Goal: Information Seeking & Learning: Learn about a topic

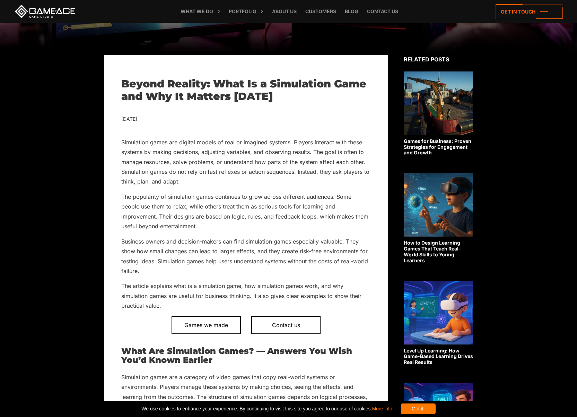
scroll to position [326, 0]
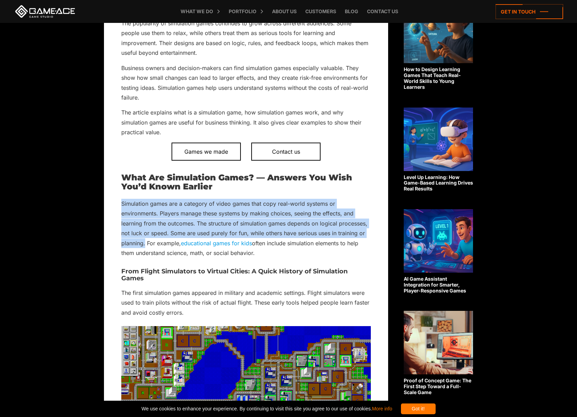
drag, startPoint x: 122, startPoint y: 203, endPoint x: 146, endPoint y: 245, distance: 48.1
click at [146, 245] on p "Simulation games are a category of video games that copy real-world systems or …" at bounding box center [246, 228] width 250 height 59
copy p "Simulation games are a category of video games that copy real-world systems or …"
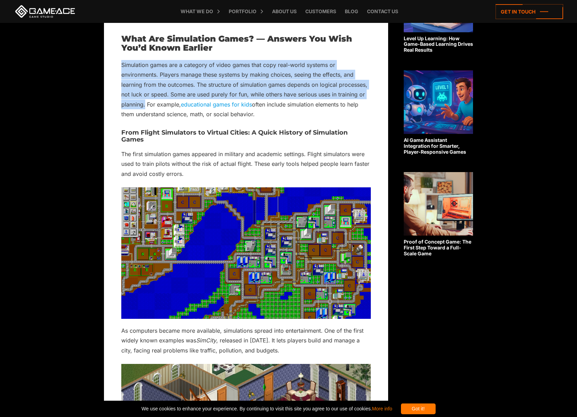
scroll to position [499, 0]
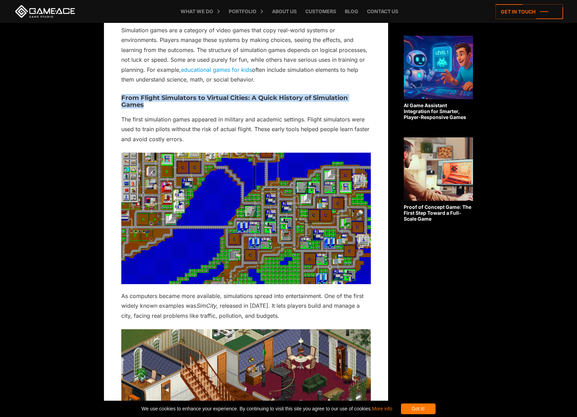
drag, startPoint x: 122, startPoint y: 97, endPoint x: 146, endPoint y: 108, distance: 25.5
click at [146, 108] on h3 "From Flight Simulators to Virtual Cities: A Quick History of Simulation Games" at bounding box center [246, 102] width 250 height 14
copy h3 "From Flight Simulators to Virtual Cities: A Quick History of Simulation Games"
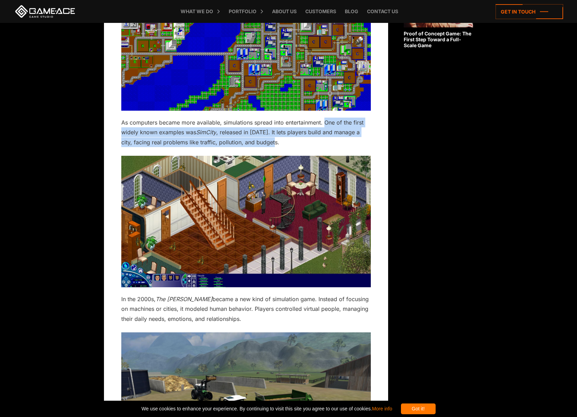
drag, startPoint x: 325, startPoint y: 123, endPoint x: 319, endPoint y: 140, distance: 18.1
click at [319, 140] on p "As computers became more available, simulations spread into entertainment. One …" at bounding box center [246, 132] width 250 height 29
copy p "One of the first widely known examples was SimCity , released in [DATE]. It let…"
drag, startPoint x: 122, startPoint y: 298, endPoint x: 246, endPoint y: 316, distance: 125.4
click at [246, 316] on p "In the 2000s, The [PERSON_NAME] became a new kind of simulation game. Instead o…" at bounding box center [246, 308] width 250 height 29
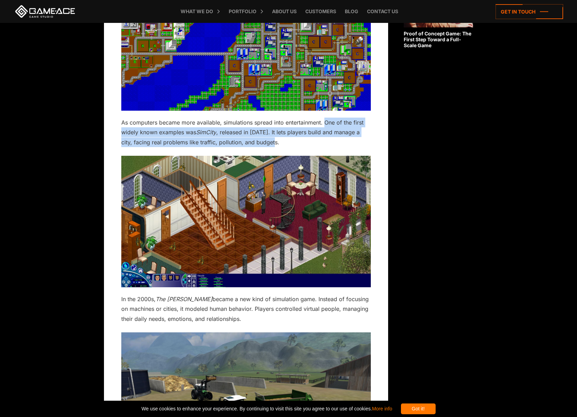
copy p "In the 2000s, The [PERSON_NAME] became a new kind of simulation game. Instead o…"
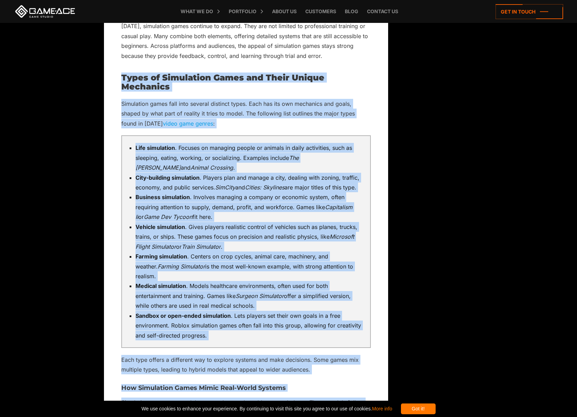
scroll to position [1314, 0]
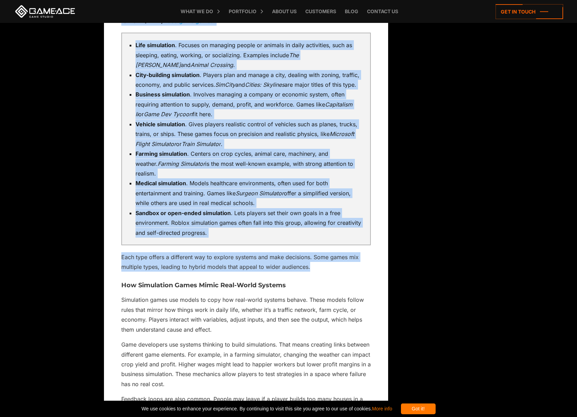
drag, startPoint x: 122, startPoint y: 164, endPoint x: 322, endPoint y: 256, distance: 220.8
copy div "Lorem ip Dolorsitam Conse adi Elits Doeius Temporinc Utlaboreet dolor magn aliq…"
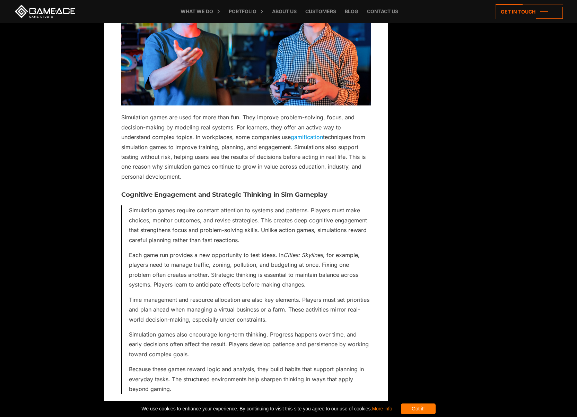
scroll to position [1869, 0]
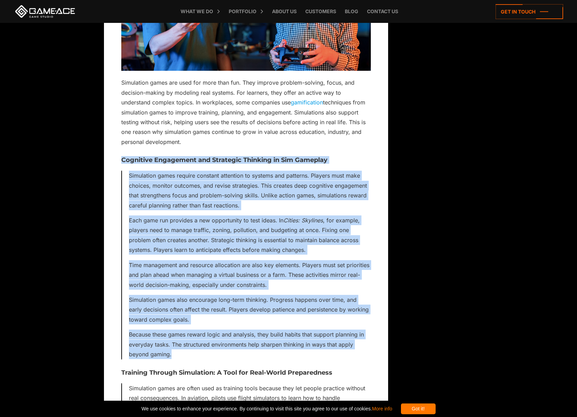
drag, startPoint x: 122, startPoint y: 146, endPoint x: 183, endPoint y: 346, distance: 208.6
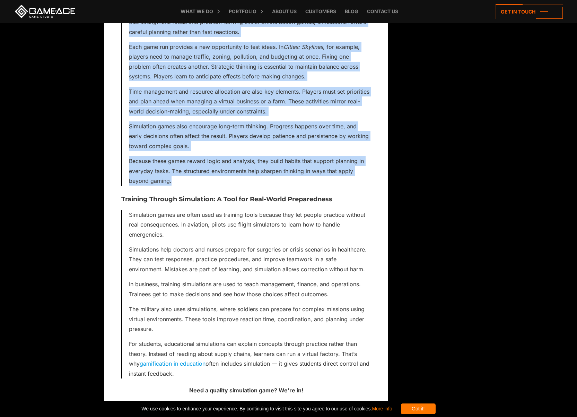
copy div "Cognitive Engagement and Strategic Thinking in Sim Gameplay Simulation games re…"
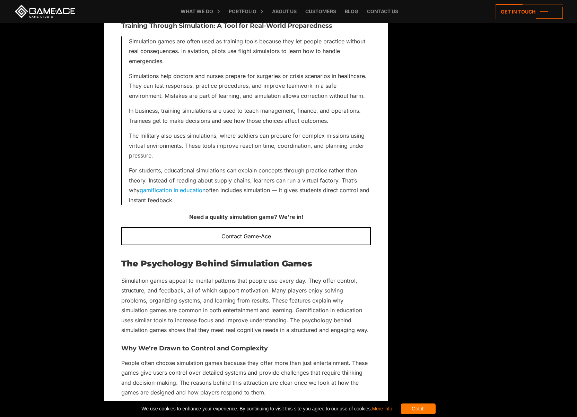
scroll to position [2354, 0]
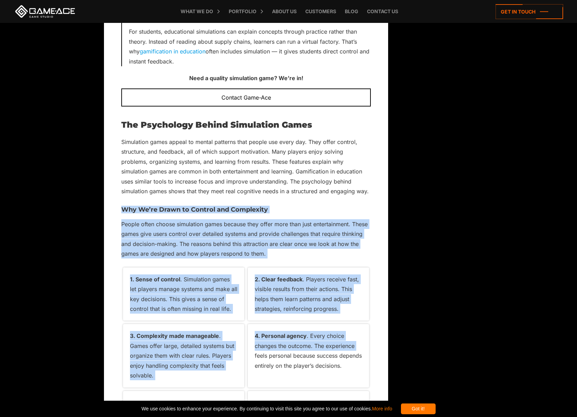
drag, startPoint x: 122, startPoint y: 199, endPoint x: 247, endPoint y: 345, distance: 191.8
click at [247, 345] on div "Simulation games are digital models of real or imagined systems. Players intera…" at bounding box center [246, 345] width 250 height 4819
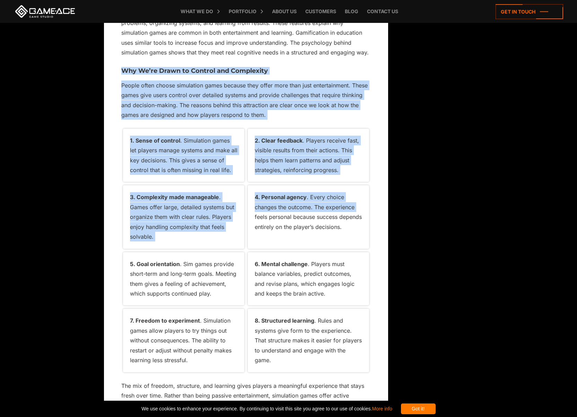
scroll to position [2597, 0]
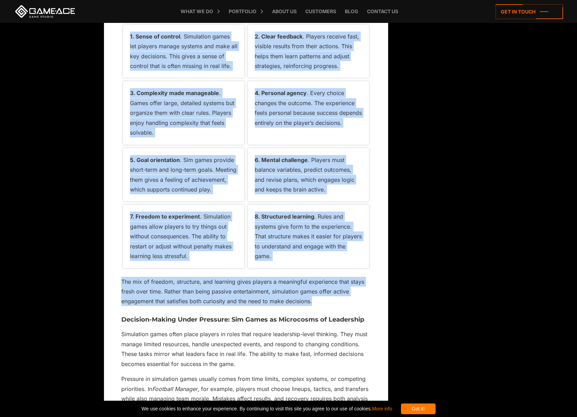
click at [317, 291] on p "The mix of freedom, structure, and learning gives players a meaningful experien…" at bounding box center [246, 291] width 250 height 29
copy div "Lor Ip’do Sitam co Adipisc eli Seddoeiusm Tempor incid utlabo etdolorema aliqu …"
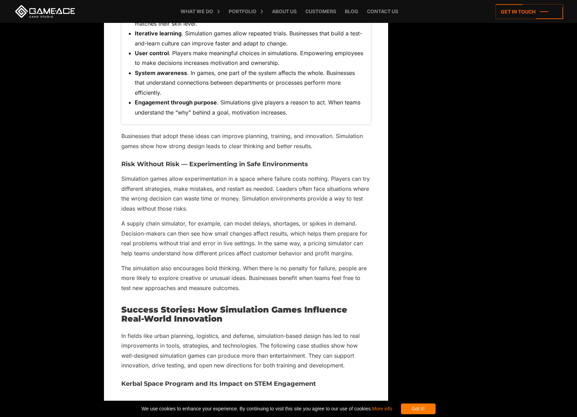
scroll to position [3463, 0]
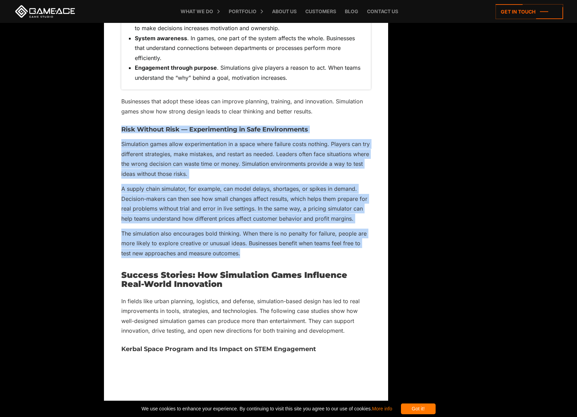
drag, startPoint x: 121, startPoint y: 119, endPoint x: 243, endPoint y: 243, distance: 173.8
copy div "Risk Without Risk — Experimenting in Safe Environments Simulation games allow e…"
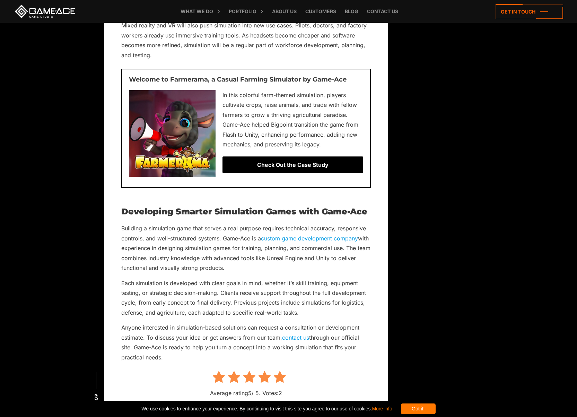
scroll to position [4781, 0]
